Goal: Find specific page/section

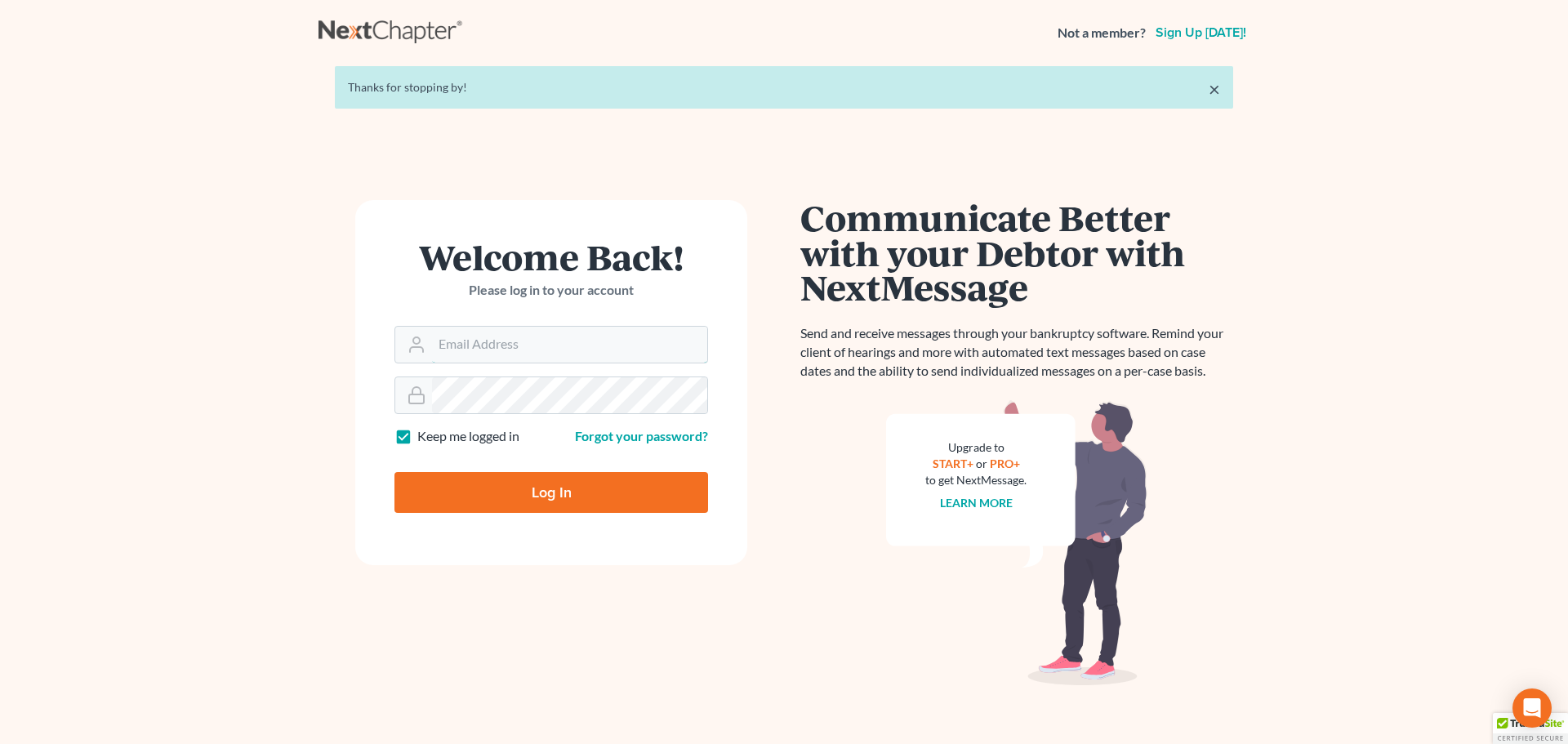
type input "[PERSON_NAME][EMAIL_ADDRESS][DOMAIN_NAME]"
click at [516, 488] on input "Log In" at bounding box center [551, 492] width 314 height 41
type input "Thinking..."
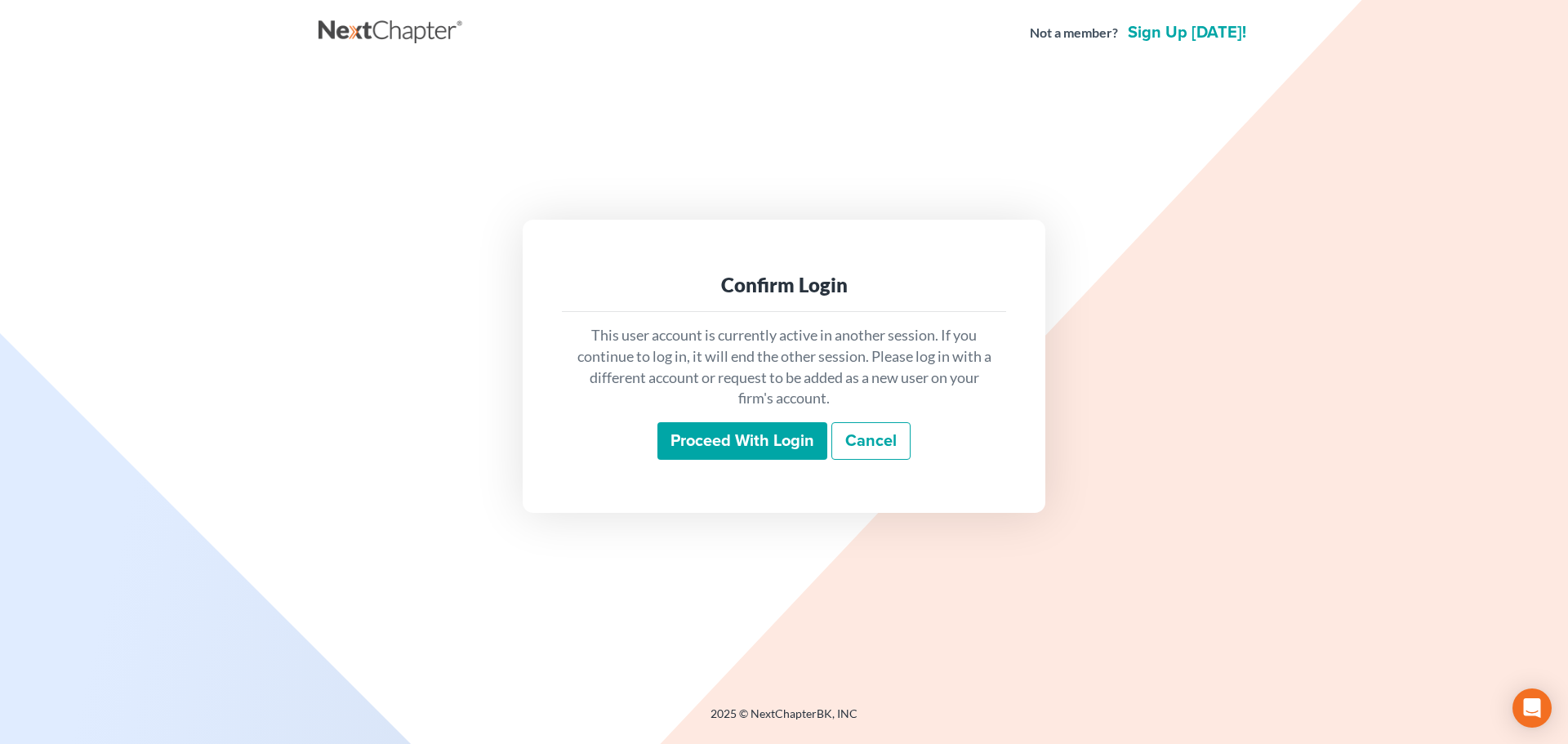
click at [724, 437] on input "Proceed with login" at bounding box center [743, 441] width 170 height 38
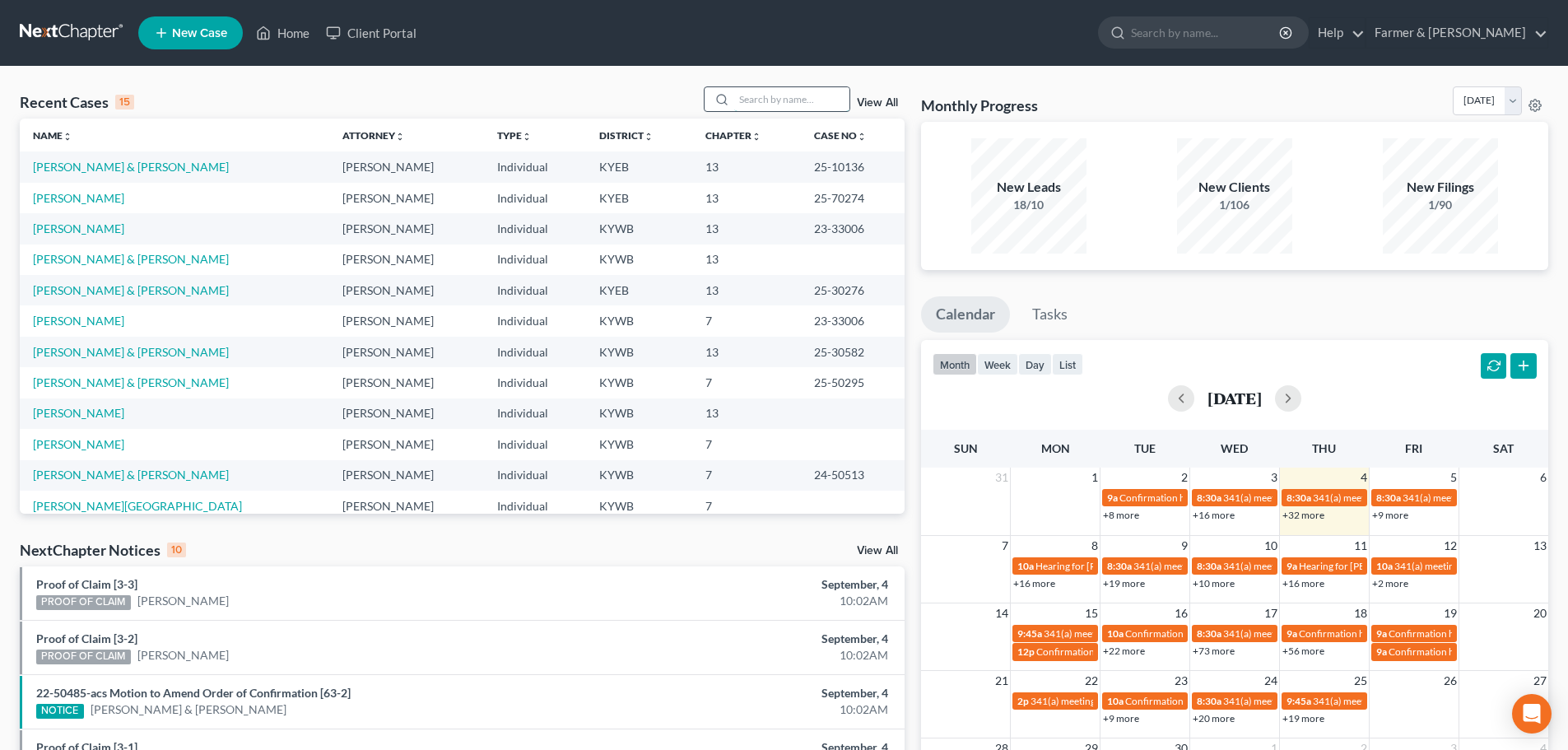
click at [750, 96] on input "search" at bounding box center [791, 99] width 115 height 24
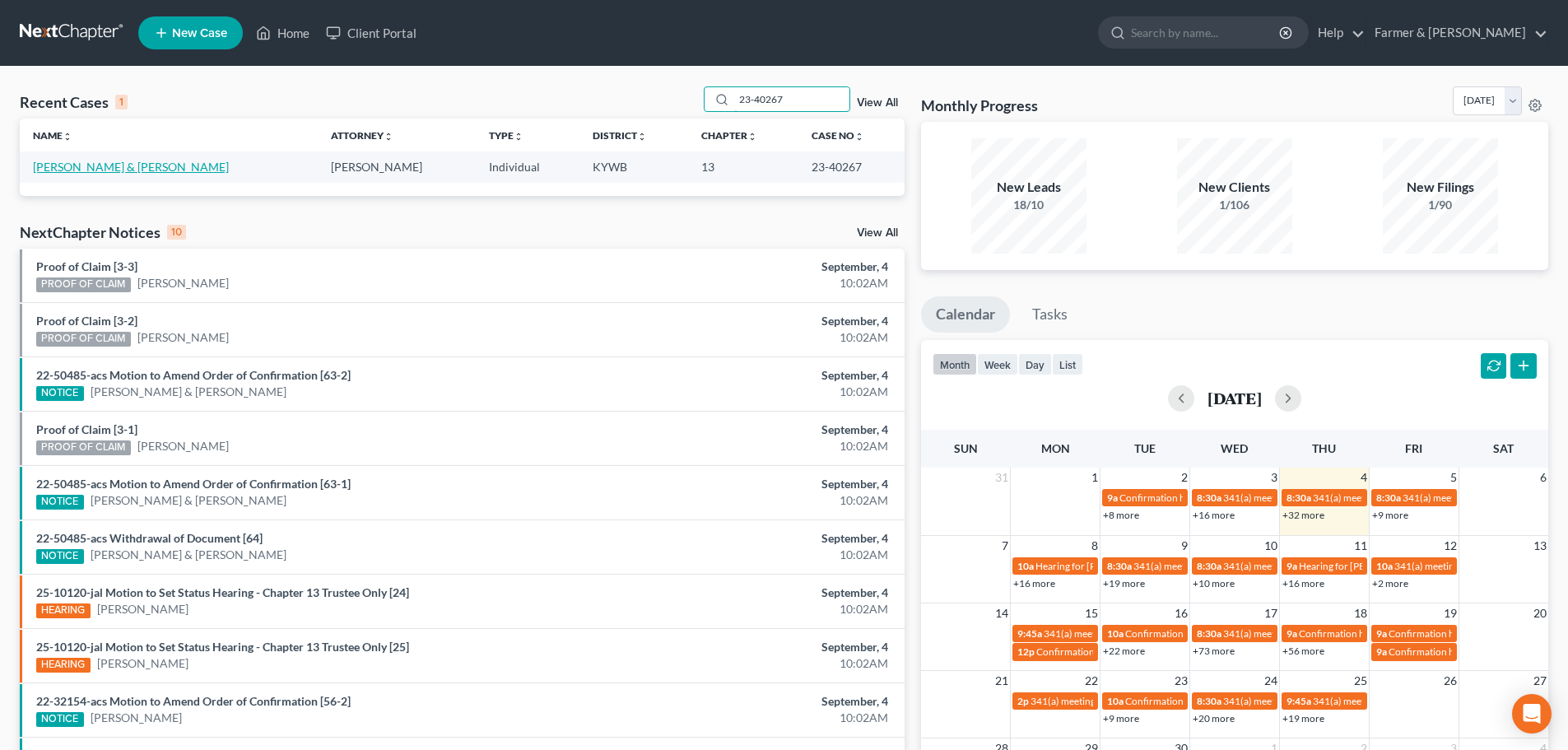
type input "23-40267"
click at [92, 167] on link "[PERSON_NAME] & [PERSON_NAME]" at bounding box center [131, 167] width 196 height 14
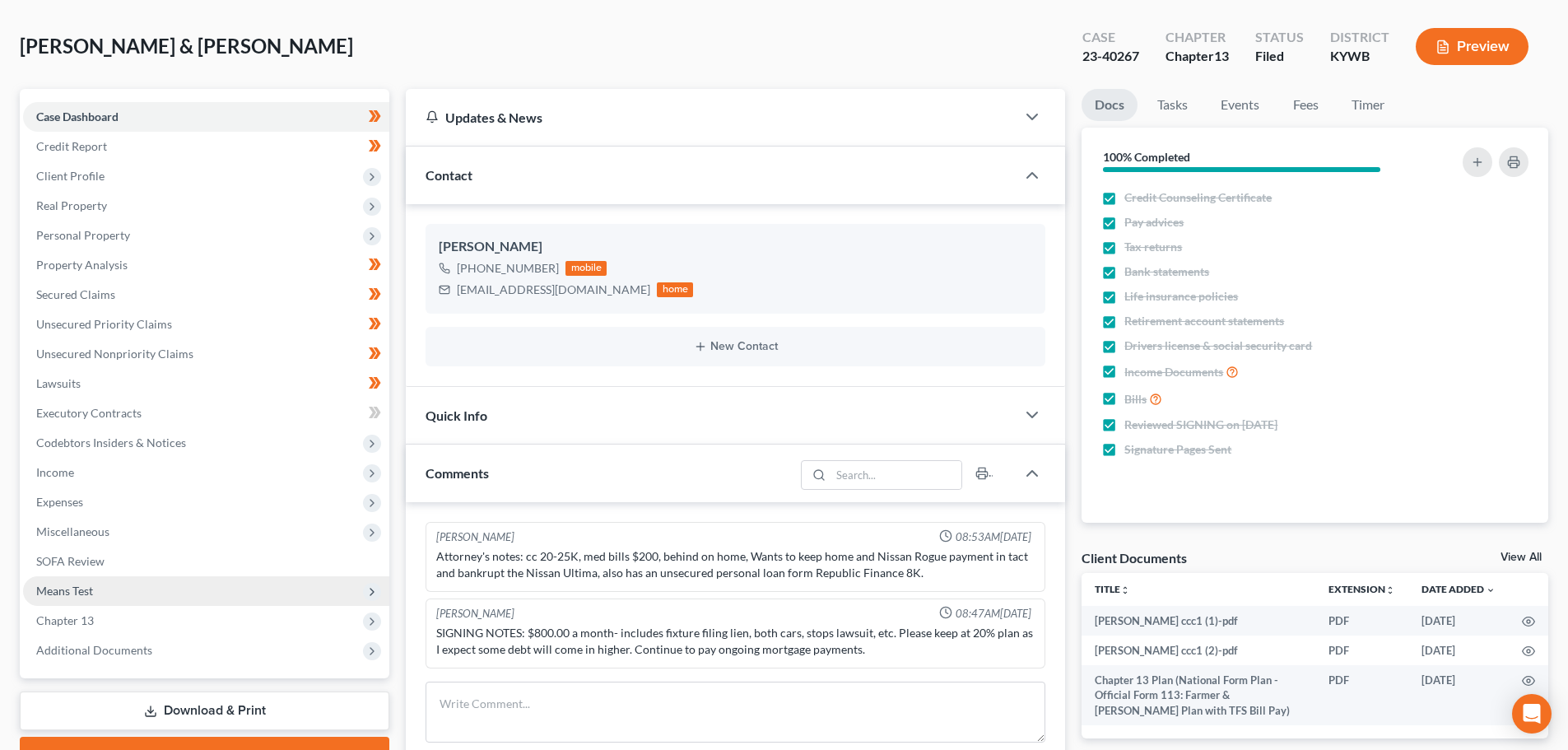
scroll to position [366, 0]
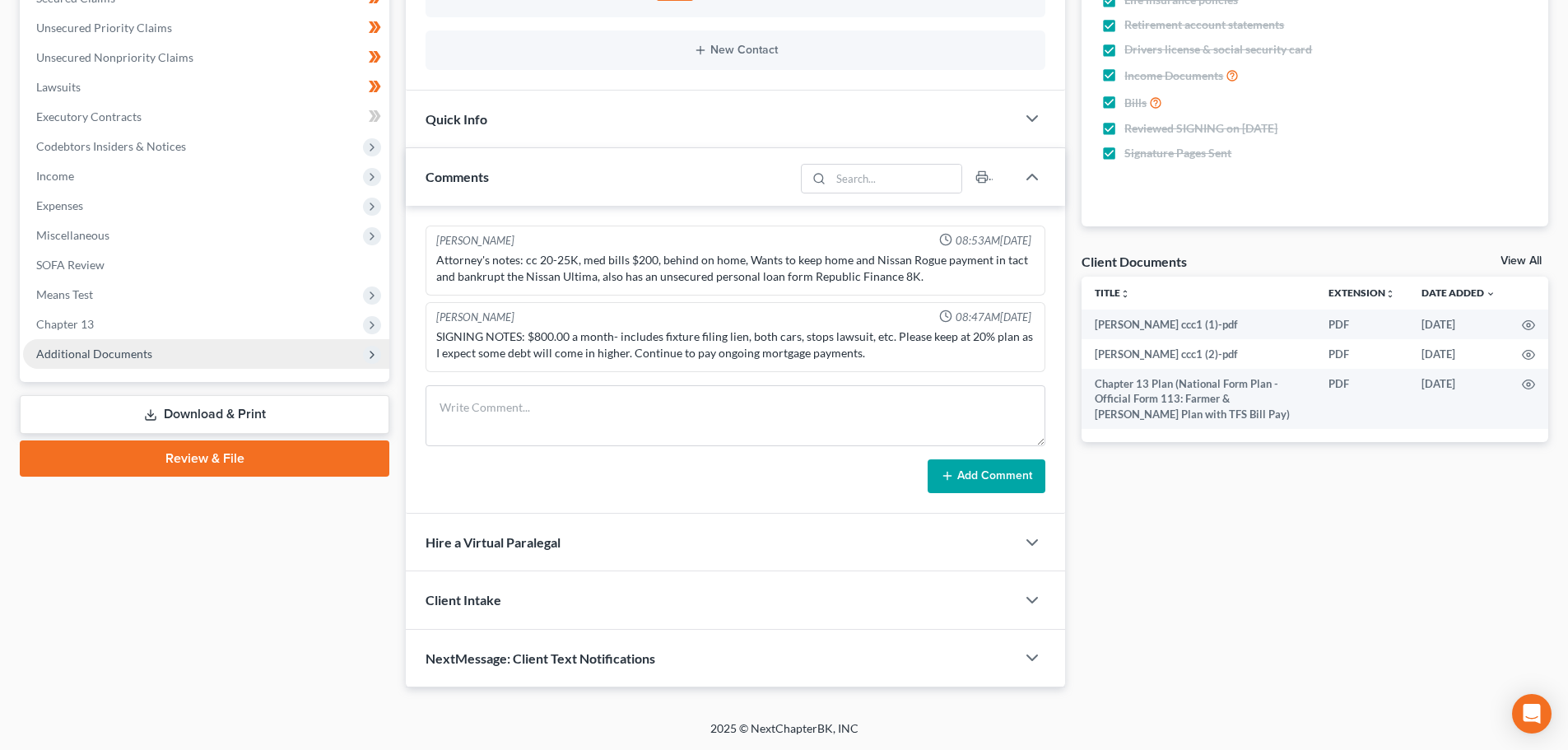
click at [114, 355] on span "Additional Documents" at bounding box center [94, 354] width 116 height 14
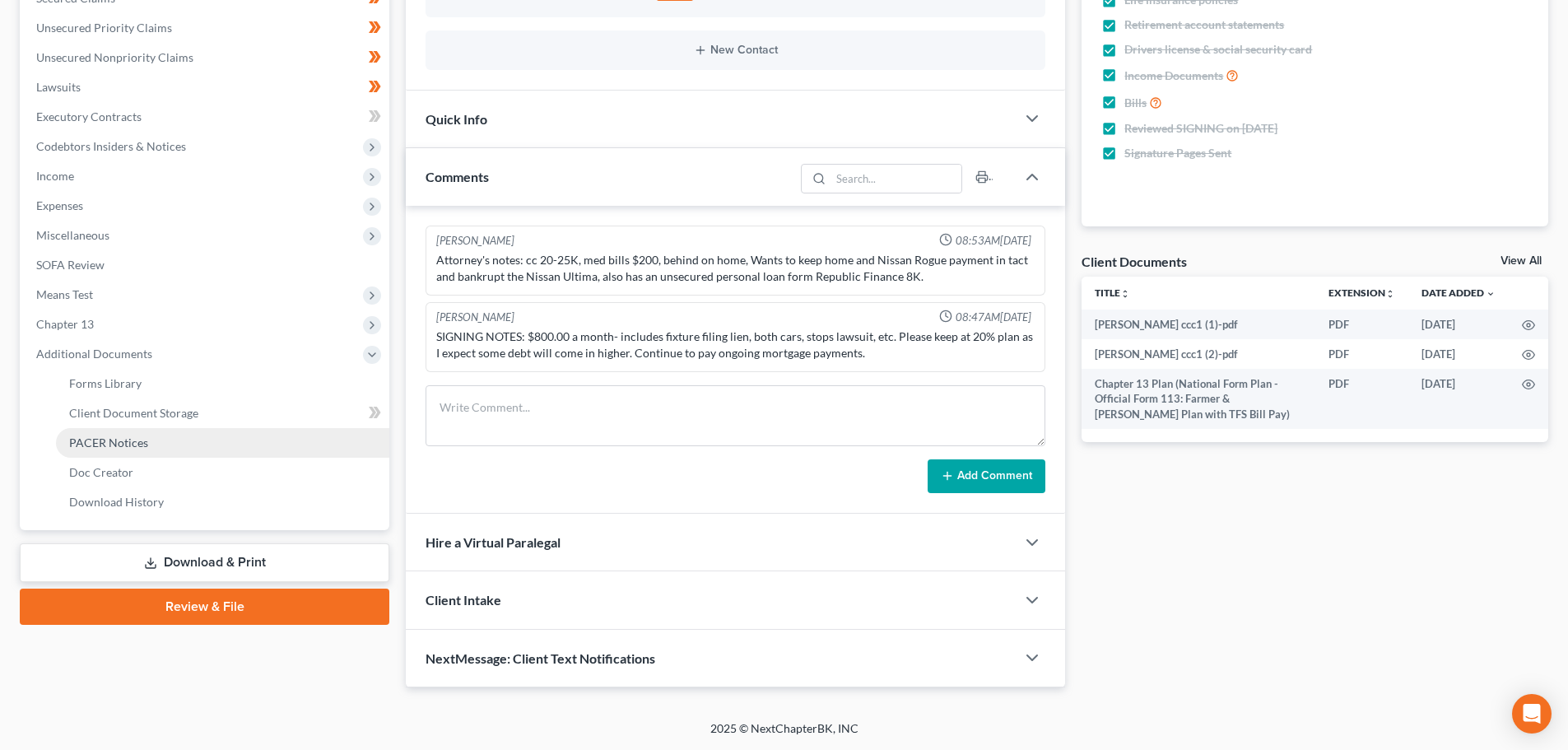
click at [139, 437] on span "PACER Notices" at bounding box center [108, 442] width 79 height 14
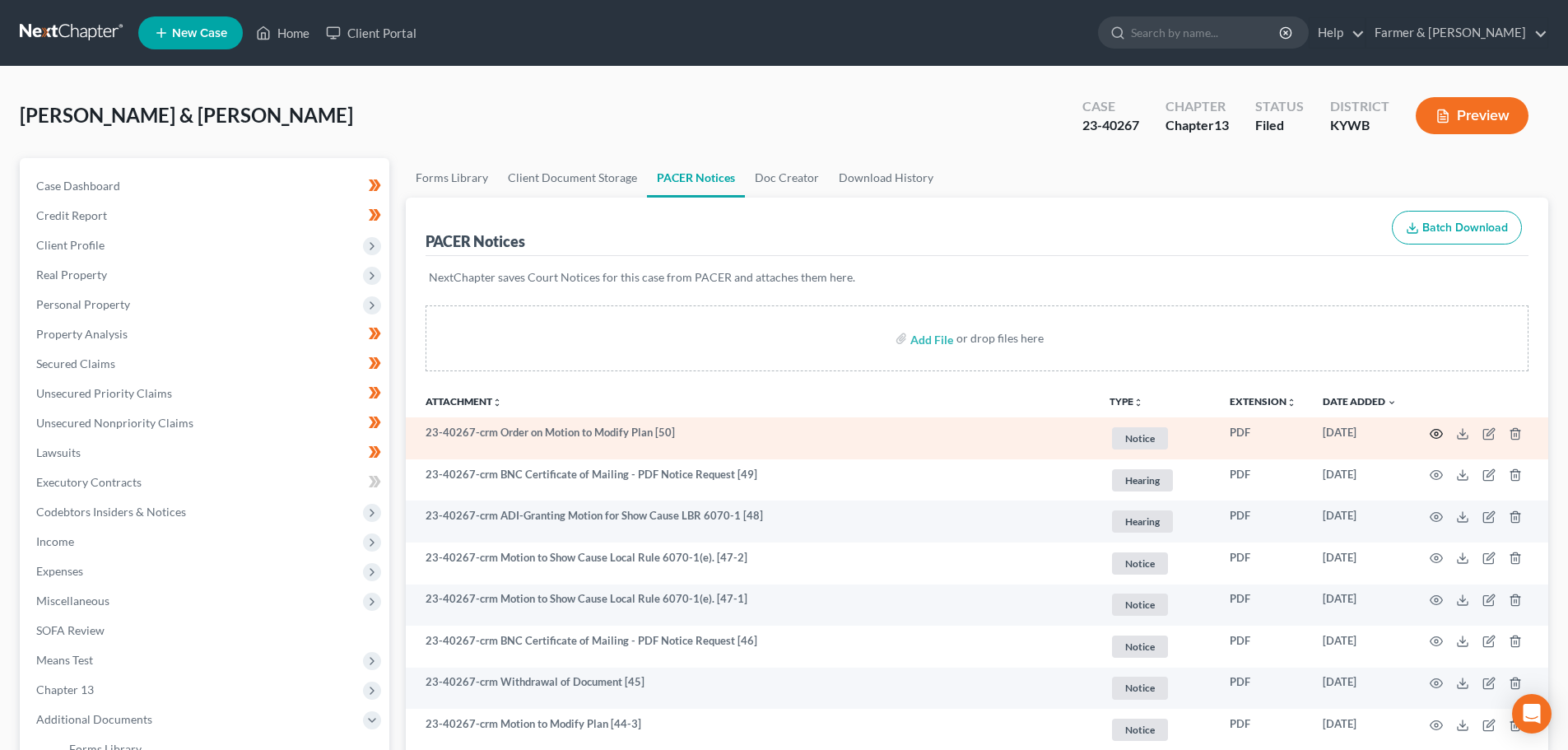
click at [1435, 430] on icon "button" at bounding box center [1435, 433] width 13 height 13
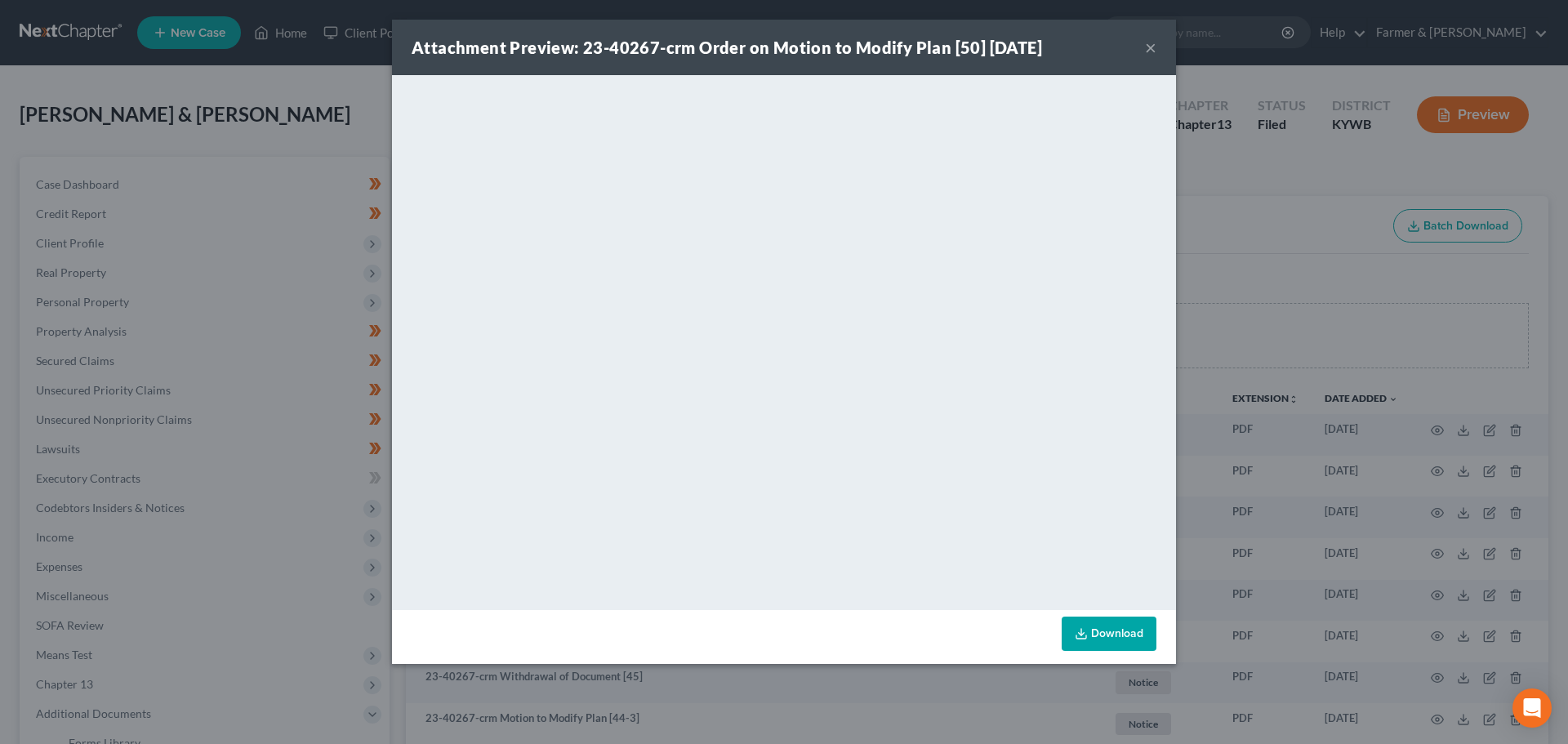
click at [1145, 46] on button "×" at bounding box center [1151, 48] width 12 height 20
